Goal: Find specific page/section: Locate a particular part of the current website

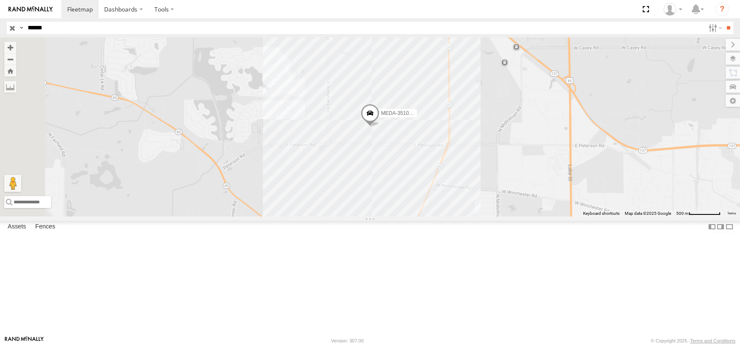
click at [0, 35] on header "Search Query Asset ID Asset Label Registration Manufacturer Model VIN Job ID" at bounding box center [370, 27] width 740 height 19
drag, startPoint x: 72, startPoint y: 31, endPoint x: 0, endPoint y: 29, distance: 71.9
click at [0, 29] on header "Search Query Asset ID Asset Label Registration Manufacturer Model VIN Job ID" at bounding box center [370, 27] width 740 height 19
type input "******"
click at [724, 22] on input "**" at bounding box center [729, 28] width 10 height 12
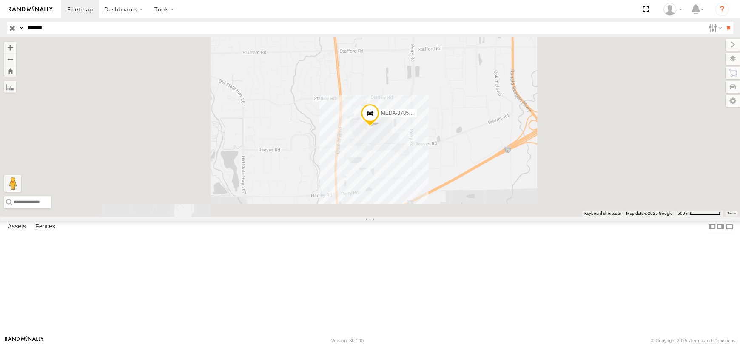
drag, startPoint x: 72, startPoint y: 60, endPoint x: 76, endPoint y: 63, distance: 4.9
click at [0, 0] on div "B-48" at bounding box center [0, 0] width 0 height 0
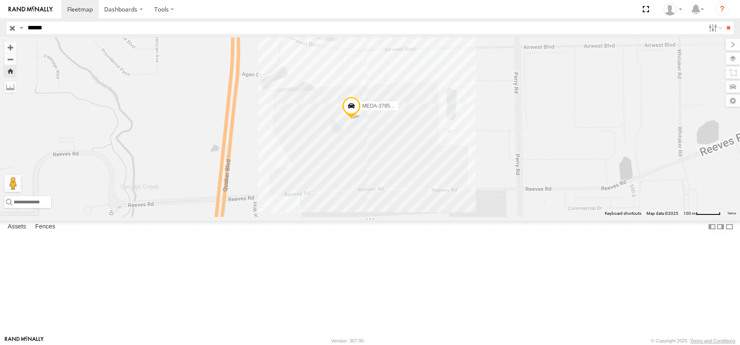
click at [473, 188] on div "MEDA-378576-Swing" at bounding box center [370, 126] width 740 height 179
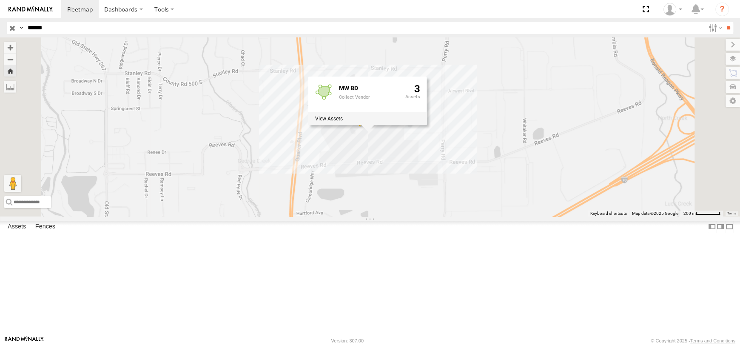
click at [431, 216] on div "MEDA-378576-Swing MW BD Collect Vendor 3" at bounding box center [370, 126] width 740 height 179
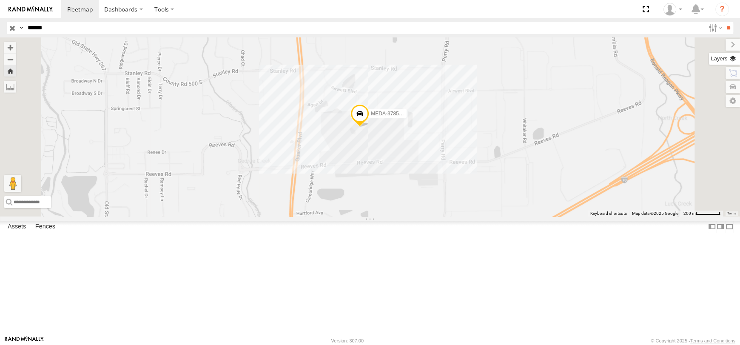
click at [735, 57] on label at bounding box center [724, 59] width 31 height 12
click at [0, 0] on div "Basemaps" at bounding box center [0, 0] width 0 height 0
click at [0, 0] on span "Basemaps" at bounding box center [0, 0] width 0 height 0
click at [0, 0] on span "Satellite" at bounding box center [0, 0] width 0 height 0
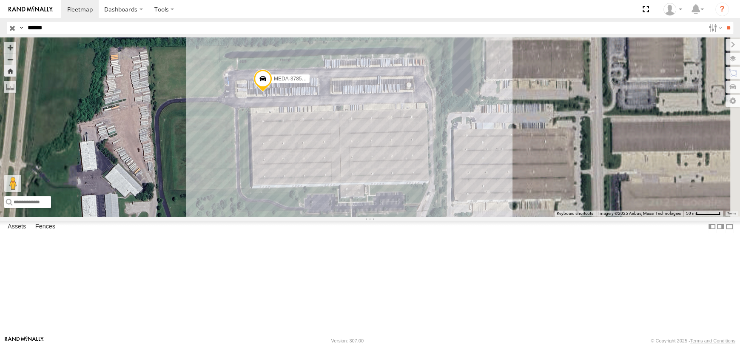
drag, startPoint x: 571, startPoint y: 212, endPoint x: 507, endPoint y: 216, distance: 63.5
click at [507, 216] on div "MEDA-378576-Swing" at bounding box center [370, 126] width 740 height 179
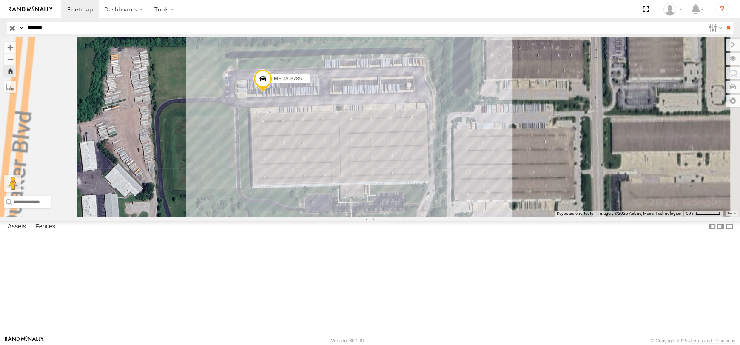
click at [502, 209] on div "MEDA-378576-Swing" at bounding box center [370, 126] width 740 height 179
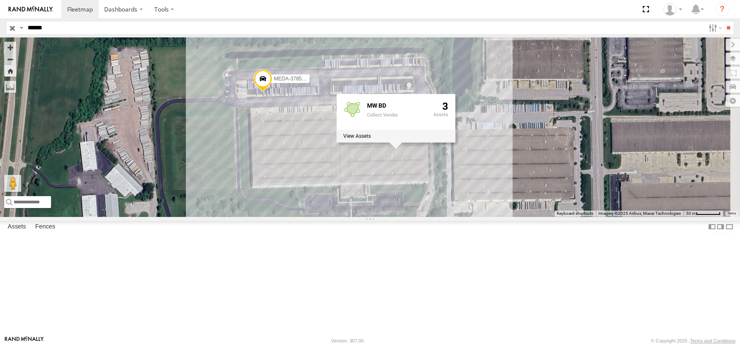
click at [562, 216] on div "MEDA-378576-Swing MW BD Collect Vendor 3" at bounding box center [370, 126] width 740 height 179
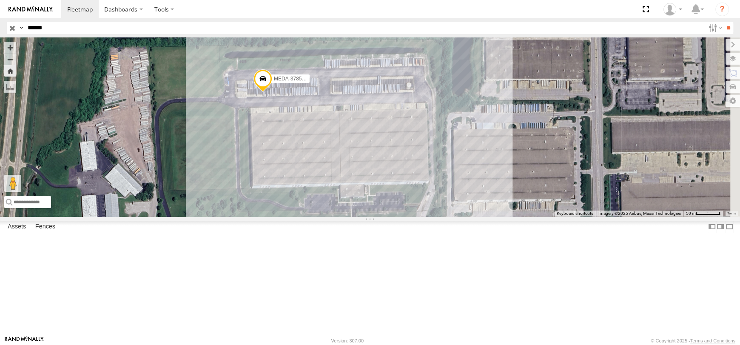
click at [272, 92] on span at bounding box center [263, 80] width 19 height 23
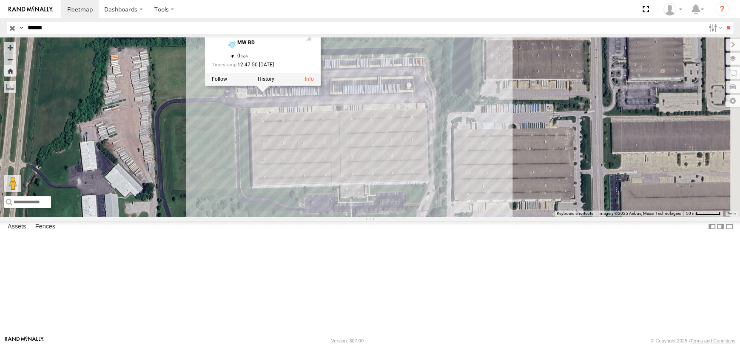
click at [490, 88] on div "MEDA-378576-Swing MEDA-378576-Swing B-48 MW BD 39.68542 , -86.36433 0 12:47:50 …" at bounding box center [370, 126] width 740 height 179
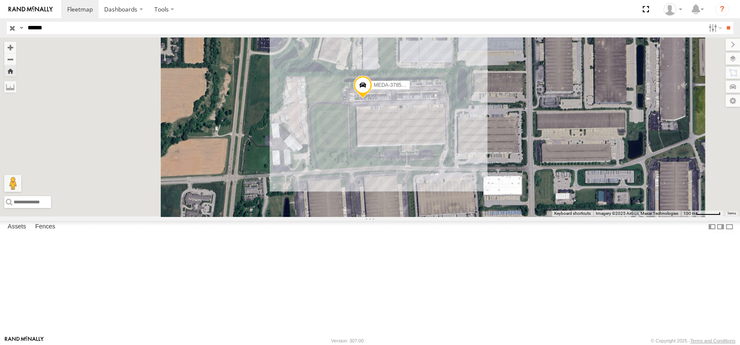
click at [523, 181] on div "MEDA-378576-Swing" at bounding box center [370, 126] width 740 height 179
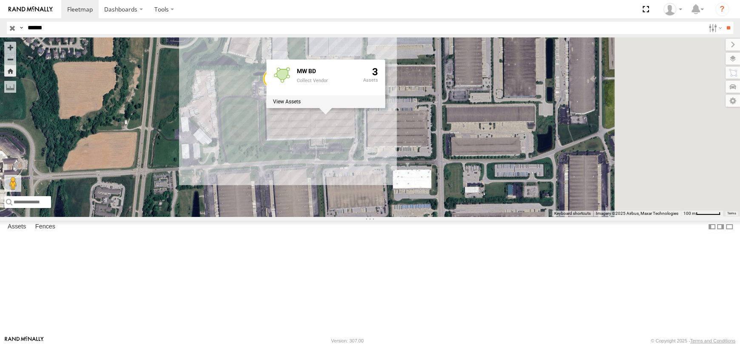
drag, startPoint x: 551, startPoint y: 244, endPoint x: 460, endPoint y: 237, distance: 90.9
click at [460, 216] on div "MEDA-378576-Swing MW BD Collect Vendor 3" at bounding box center [370, 126] width 740 height 179
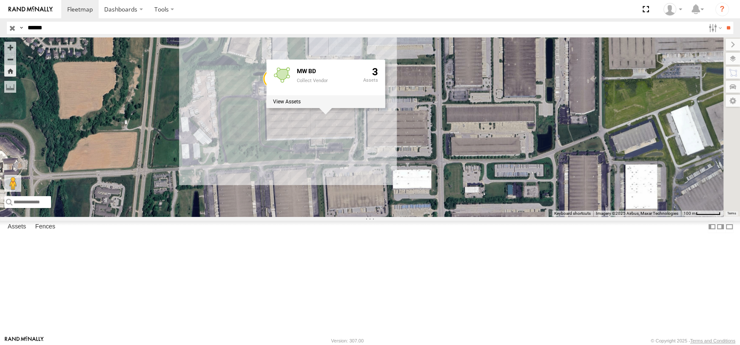
click at [495, 207] on div "MEDA-378576-Swing MW BD Collect Vendor 3" at bounding box center [370, 126] width 740 height 179
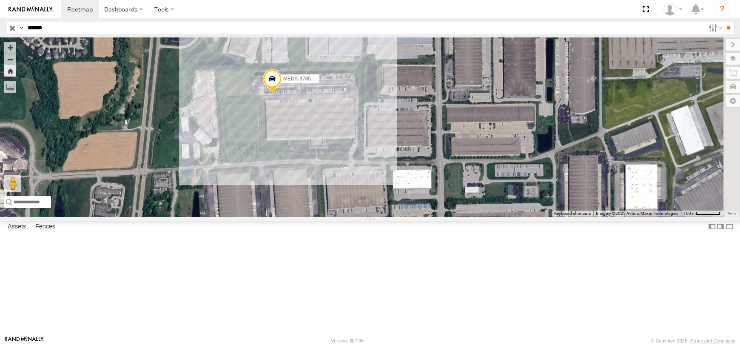
click at [437, 203] on div "MEDA-378576-Swing" at bounding box center [370, 126] width 740 height 179
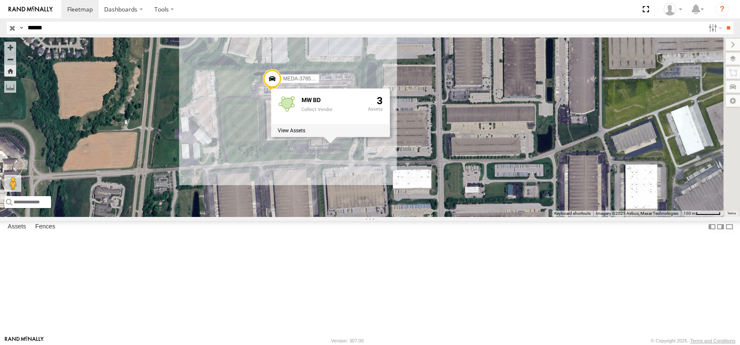
click at [0, 0] on span "Satellite + Roadmap" at bounding box center [0, 0] width 0 height 0
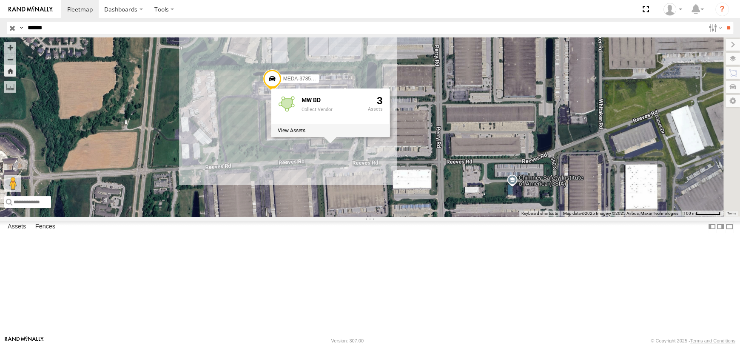
click at [551, 216] on div "MEDA-378576-Swing MW BD Collect Vendor 3" at bounding box center [370, 126] width 740 height 179
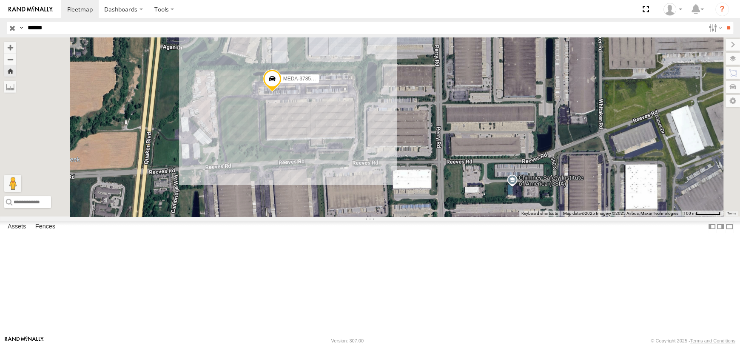
click at [282, 93] on span at bounding box center [272, 81] width 19 height 23
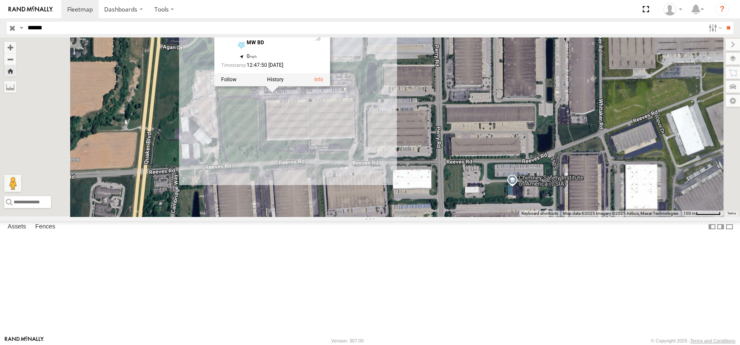
click at [497, 162] on div "MEDA-378576-Swing MEDA-378576-Swing B-48 MW BD 39.68542 , -86.36433 0 12:47:50 …" at bounding box center [370, 126] width 740 height 179
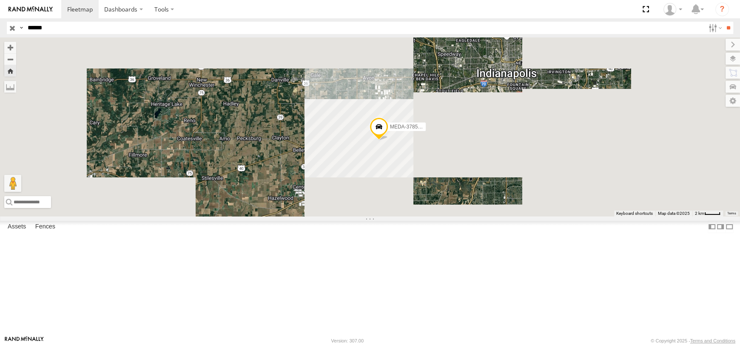
drag, startPoint x: 530, startPoint y: 210, endPoint x: 485, endPoint y: 213, distance: 45.6
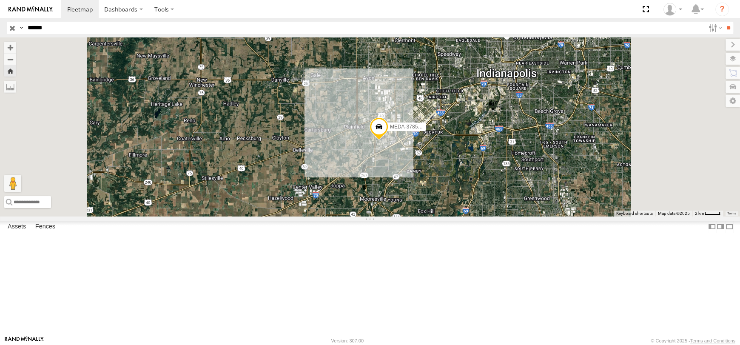
click at [485, 213] on div "MEDA-378576-Swing" at bounding box center [370, 126] width 740 height 179
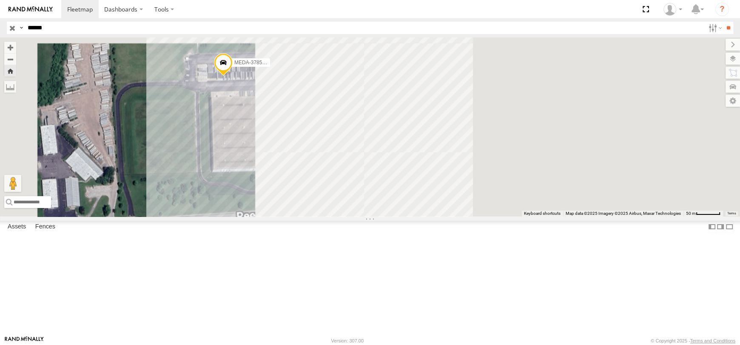
drag, startPoint x: 294, startPoint y: 136, endPoint x: 291, endPoint y: 214, distance: 77.9
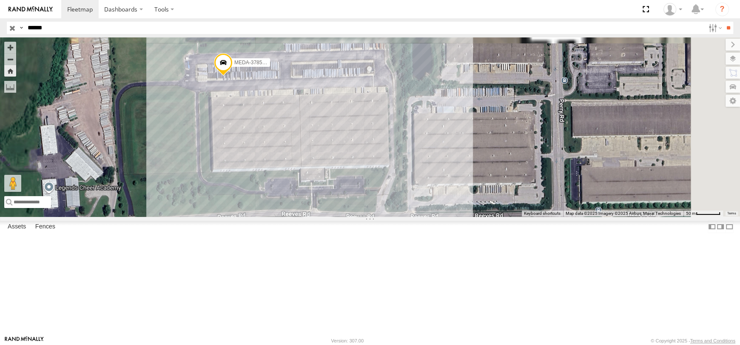
click at [291, 214] on div "MEDA-378576-Swing" at bounding box center [370, 126] width 740 height 179
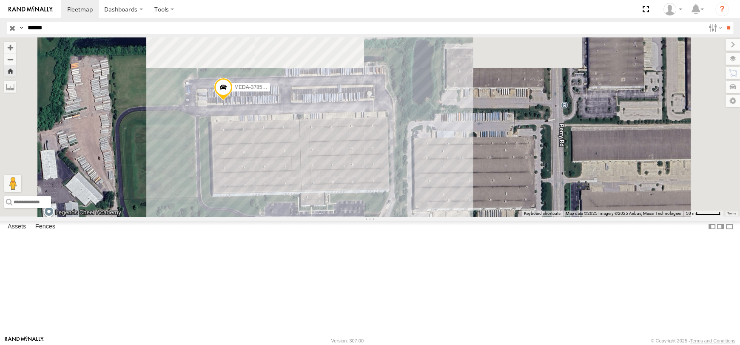
click at [269, 205] on div "MEDA-378576-Swing" at bounding box center [370, 126] width 740 height 179
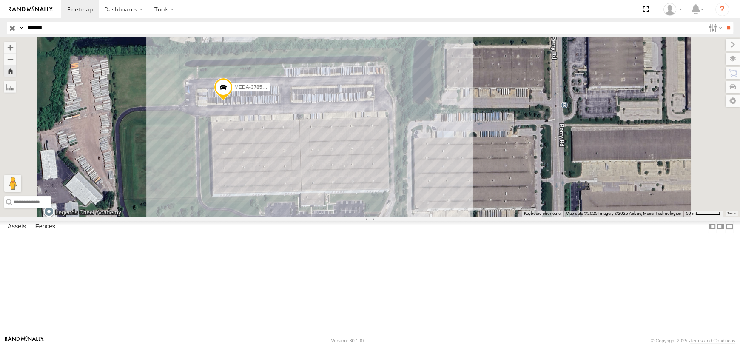
click at [233, 101] on span at bounding box center [223, 89] width 19 height 23
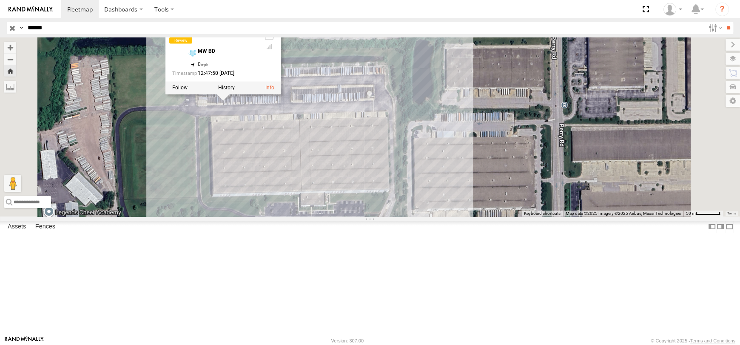
click at [581, 214] on div "MEDA-378576-Swing MEDA-378576-Swing B-48 MW BD 39.68542 , -86.36433 0 12:47:50 …" at bounding box center [370, 126] width 740 height 179
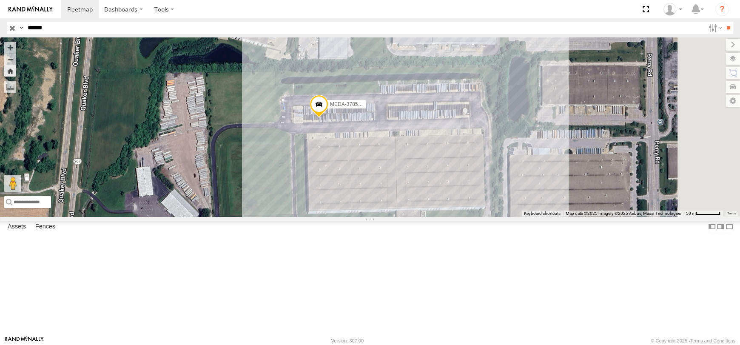
click at [486, 207] on div "MEDA-378576-Swing" at bounding box center [370, 126] width 740 height 179
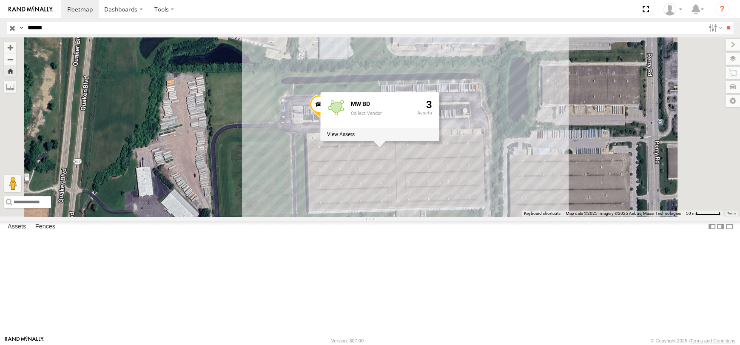
click at [368, 216] on div "MEDA-378576-Swing MW BD Collect Vendor 3" at bounding box center [370, 126] width 740 height 179
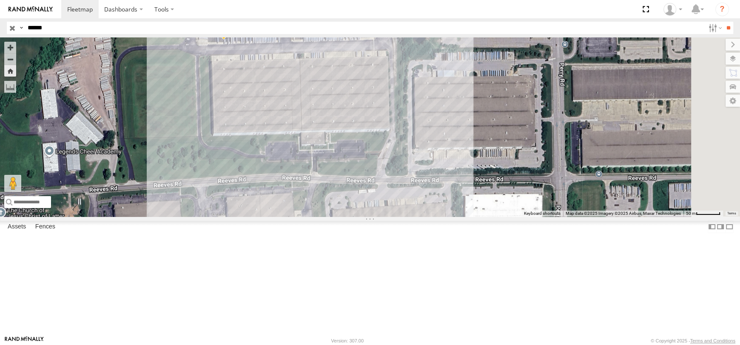
drag, startPoint x: 404, startPoint y: 305, endPoint x: 313, endPoint y: 228, distance: 119.0
click at [313, 216] on div "MEDA-378576-Swing" at bounding box center [370, 126] width 740 height 179
